Goal: Information Seeking & Learning: Learn about a topic

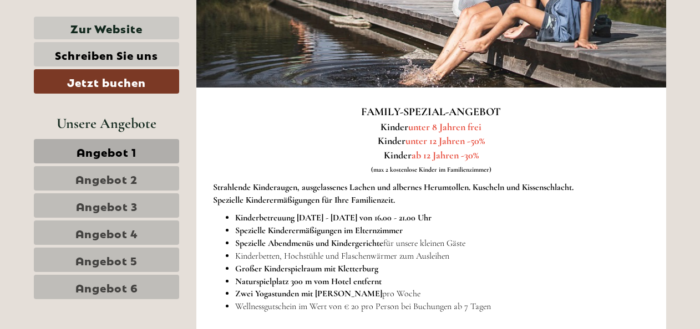
scroll to position [665, 0]
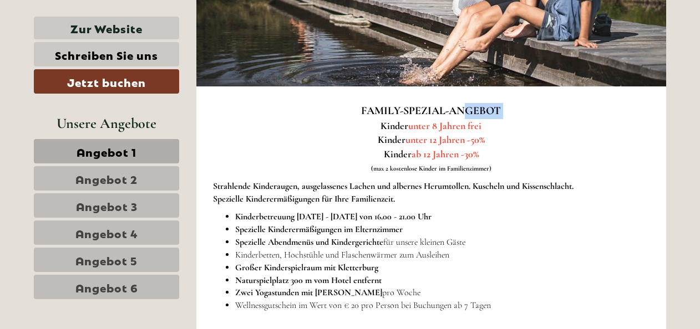
drag, startPoint x: 387, startPoint y: 125, endPoint x: 467, endPoint y: 118, distance: 80.2
click at [467, 118] on p "FAMILY-SPEZIAL-ANGEBOT Kinder unter 8 Jahren frei Kinder unter 12 Jahren -50% K…" at bounding box center [431, 139] width 437 height 72
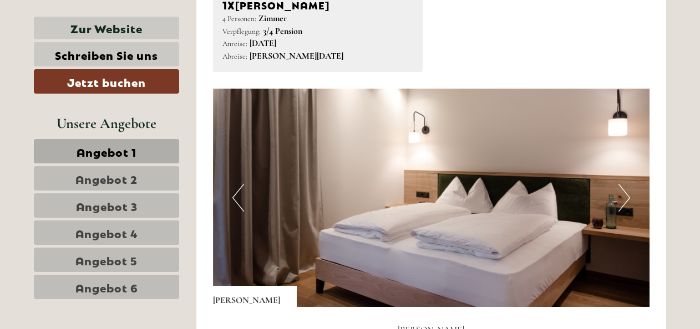
scroll to position [1109, 0]
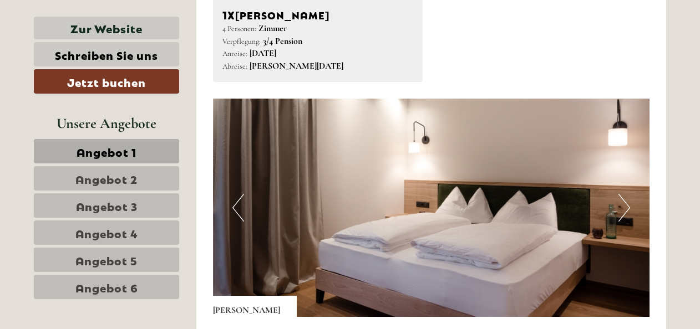
click at [622, 208] on button "Next" at bounding box center [624, 208] width 12 height 28
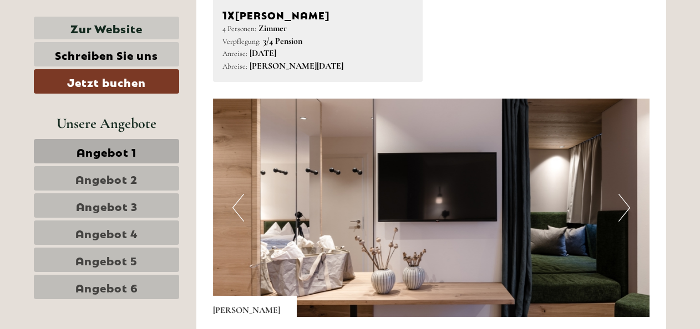
click at [622, 210] on button "Next" at bounding box center [624, 208] width 12 height 28
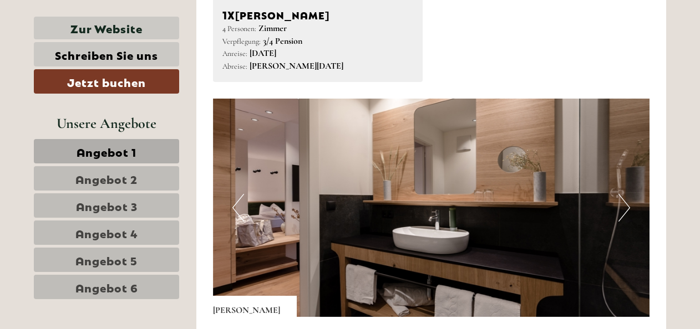
click at [622, 210] on button "Next" at bounding box center [624, 208] width 12 height 28
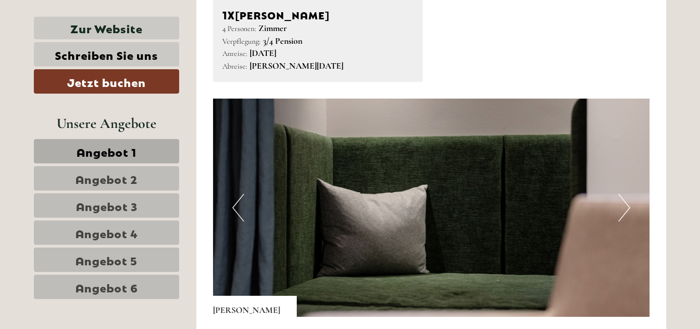
click at [622, 210] on button "Next" at bounding box center [624, 208] width 12 height 28
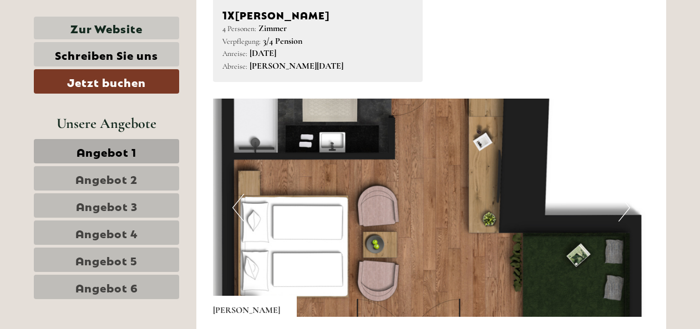
click at [622, 210] on button "Next" at bounding box center [624, 208] width 12 height 28
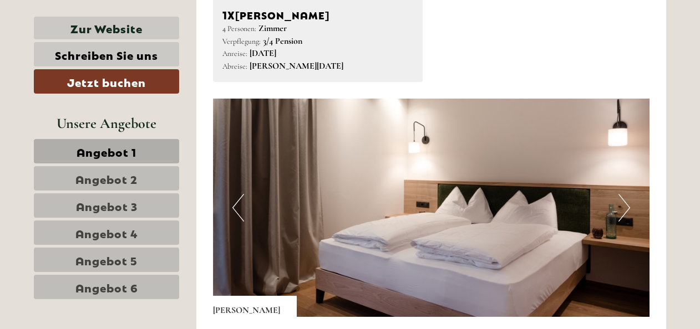
click at [622, 210] on button "Next" at bounding box center [624, 208] width 12 height 28
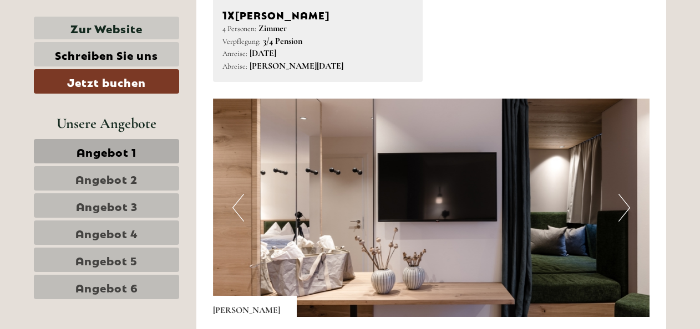
click at [622, 210] on button "Next" at bounding box center [624, 208] width 12 height 28
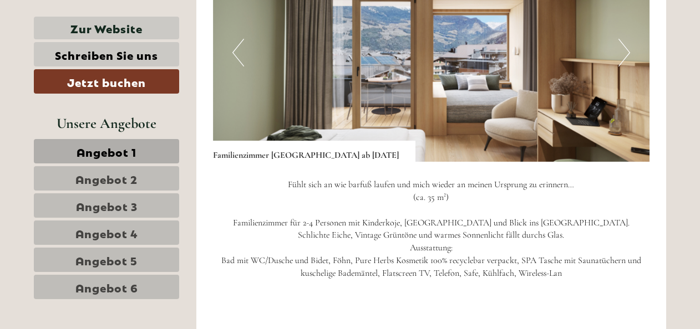
scroll to position [2772, 0]
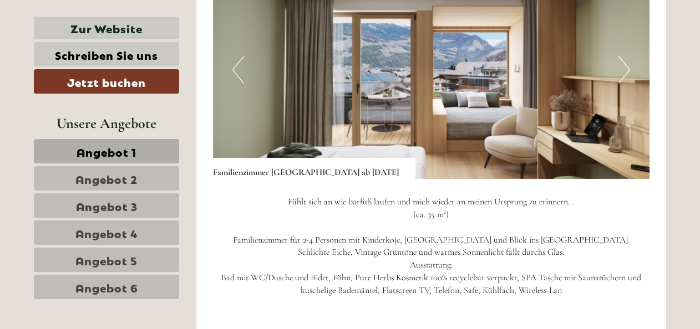
click at [630, 62] on img at bounding box center [431, 70] width 437 height 218
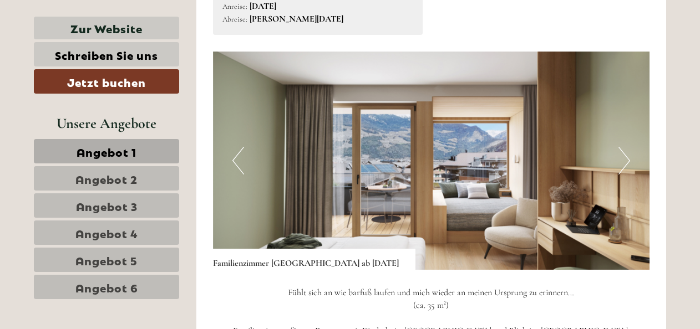
scroll to position [2661, 0]
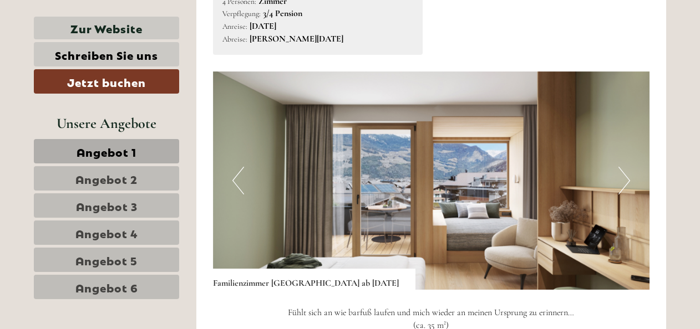
click at [626, 174] on button "Next" at bounding box center [624, 181] width 12 height 28
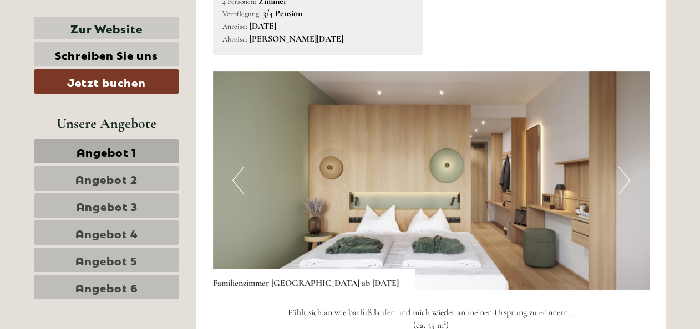
click at [626, 175] on button "Next" at bounding box center [624, 181] width 12 height 28
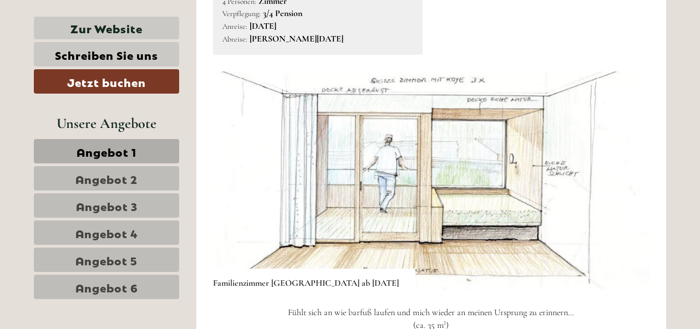
click at [626, 175] on button "Next" at bounding box center [624, 181] width 12 height 28
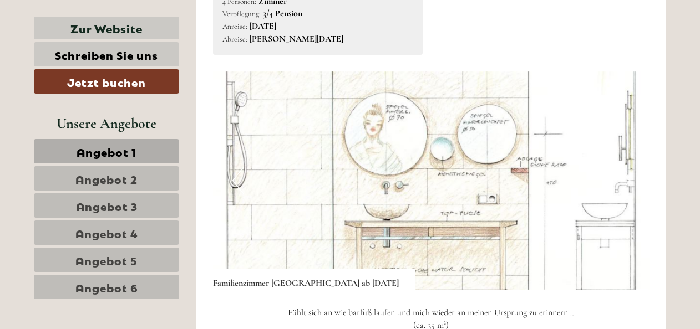
click at [626, 175] on button "Next" at bounding box center [624, 181] width 12 height 28
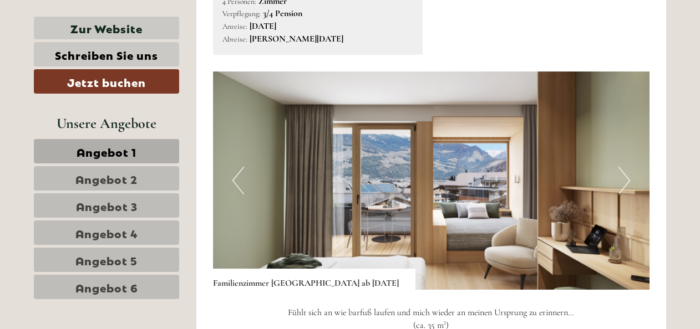
click at [626, 175] on button "Next" at bounding box center [624, 181] width 12 height 28
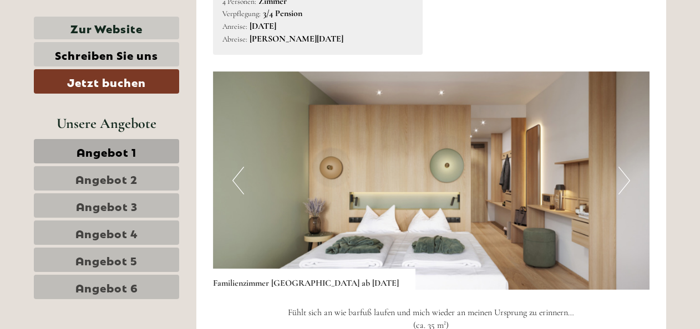
click at [626, 175] on button "Next" at bounding box center [624, 181] width 12 height 28
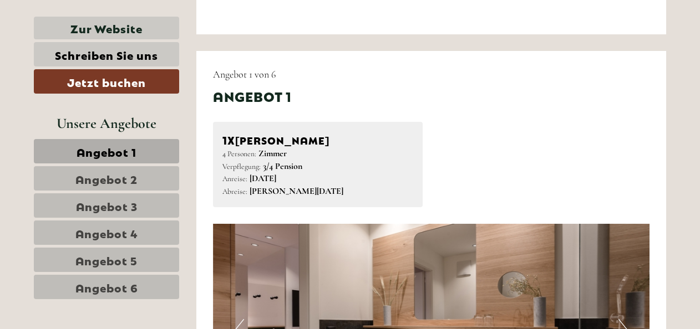
scroll to position [998, 0]
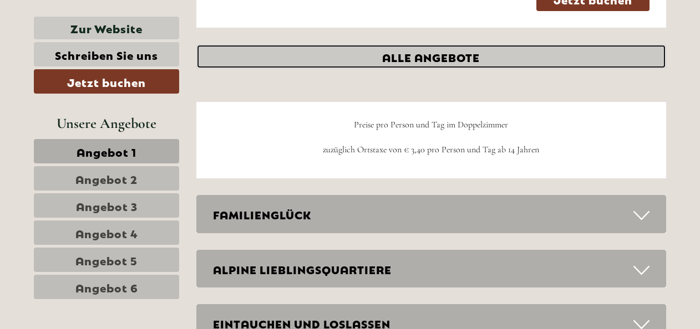
click at [411, 53] on link "ALLE ANGEBOTE" at bounding box center [431, 56] width 470 height 24
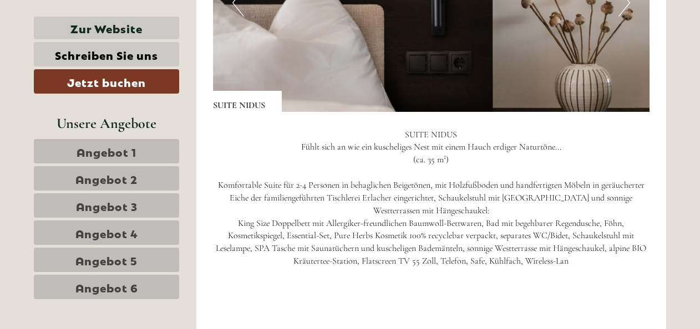
scroll to position [3474, 0]
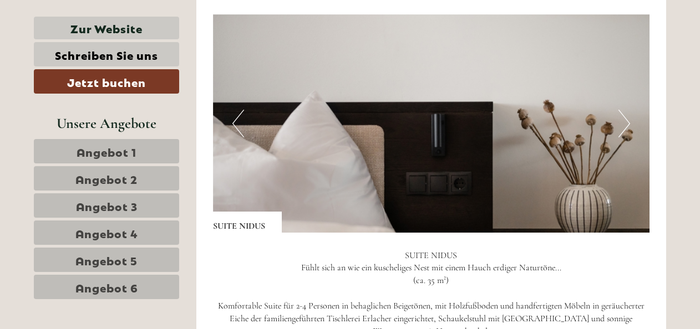
click at [632, 133] on img at bounding box center [431, 123] width 437 height 218
click at [625, 125] on button "Next" at bounding box center [624, 124] width 12 height 28
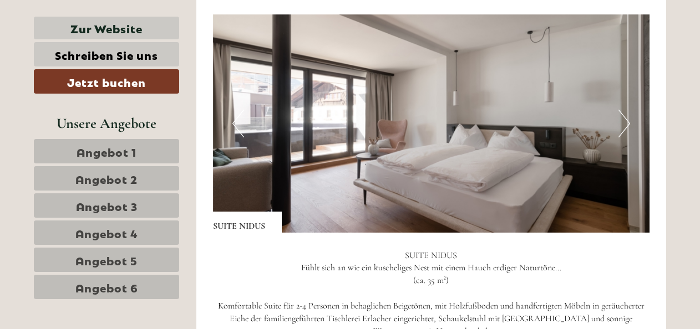
click at [625, 125] on button "Next" at bounding box center [624, 124] width 12 height 28
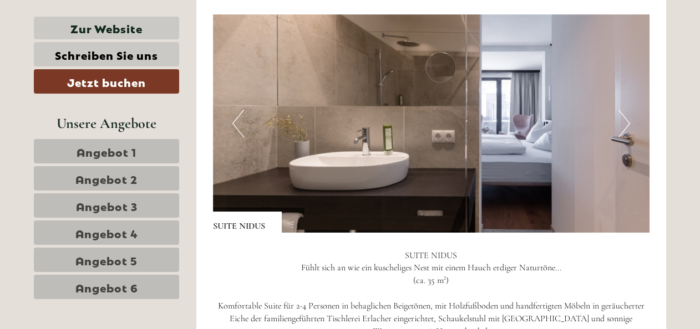
click at [625, 125] on button "Next" at bounding box center [624, 124] width 12 height 28
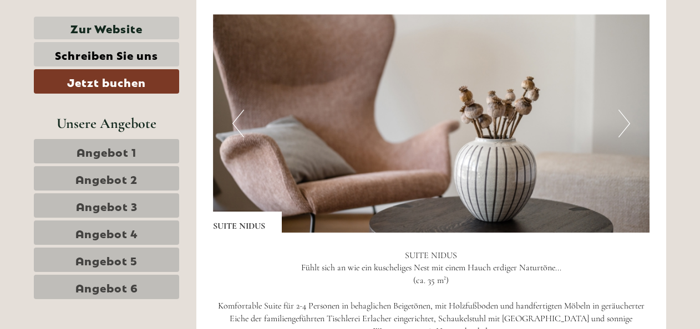
click at [625, 125] on button "Next" at bounding box center [624, 124] width 12 height 28
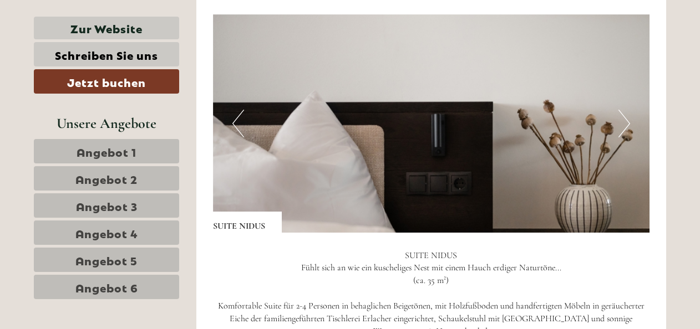
click at [625, 125] on button "Next" at bounding box center [624, 124] width 12 height 28
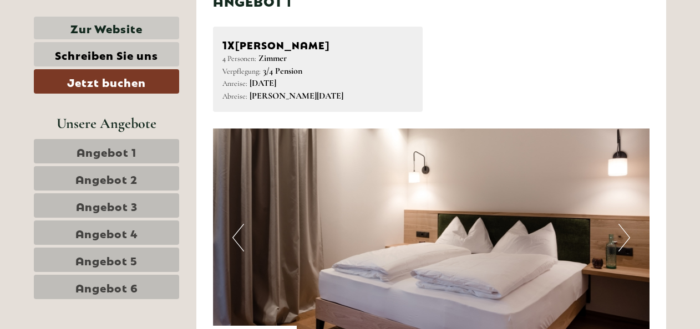
scroll to position [1053, 0]
